Goal: Transaction & Acquisition: Purchase product/service

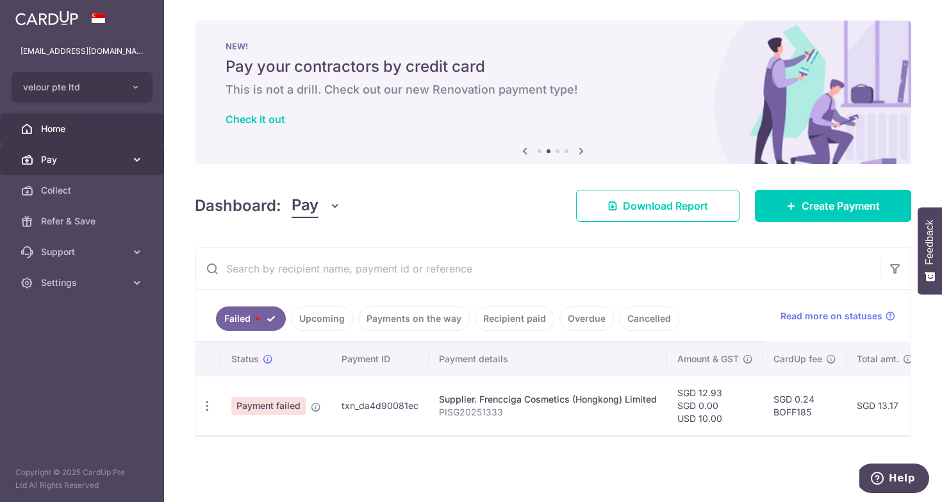
click at [85, 152] on link "Pay" at bounding box center [82, 159] width 164 height 31
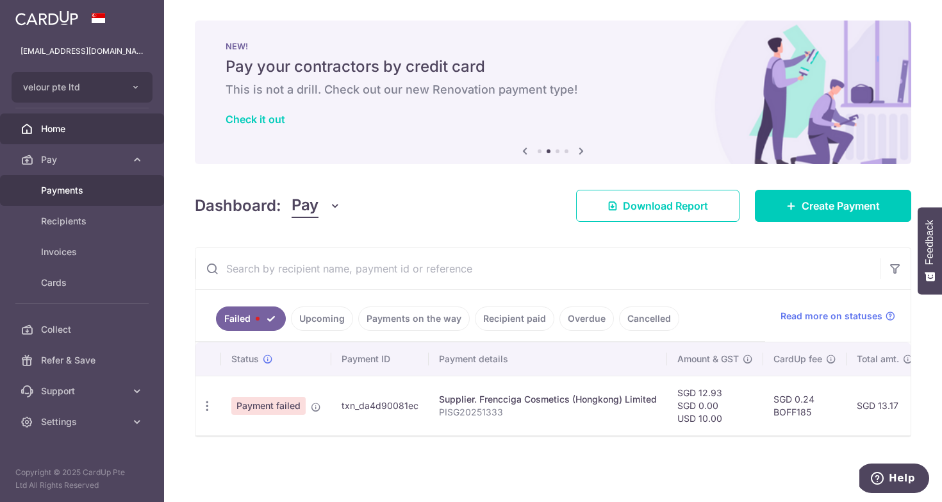
click at [99, 197] on link "Payments" at bounding box center [82, 190] width 164 height 31
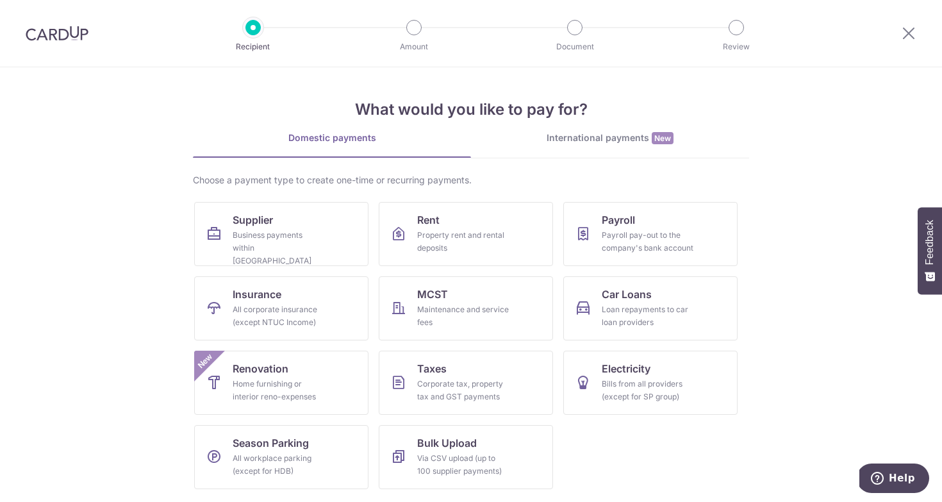
click at [560, 131] on div "What would you like to pay for? Domestic payments International payments New Ch…" at bounding box center [471, 283] width 556 height 432
click at [591, 138] on div "International payments New" at bounding box center [610, 137] width 278 height 13
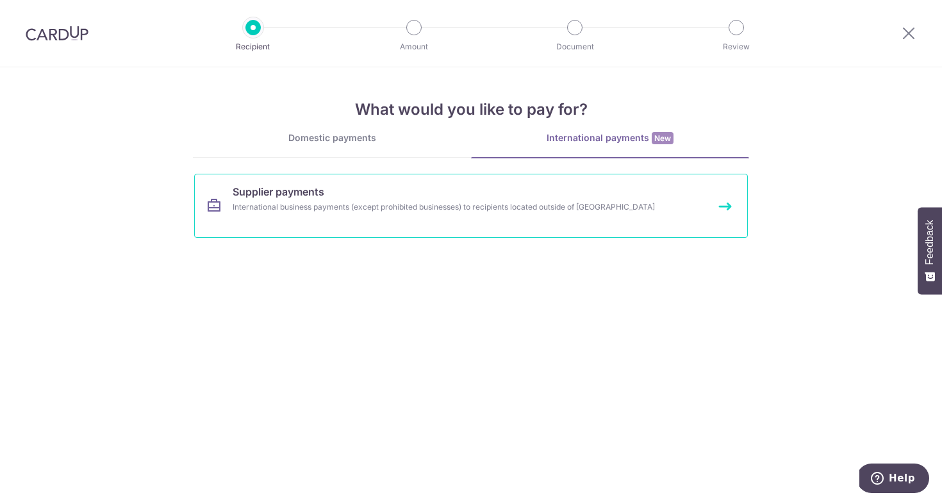
click at [480, 210] on div "International business payments (except prohibited businesses) to recipients lo…" at bounding box center [454, 207] width 443 height 13
